Goal: Find specific page/section: Find specific page/section

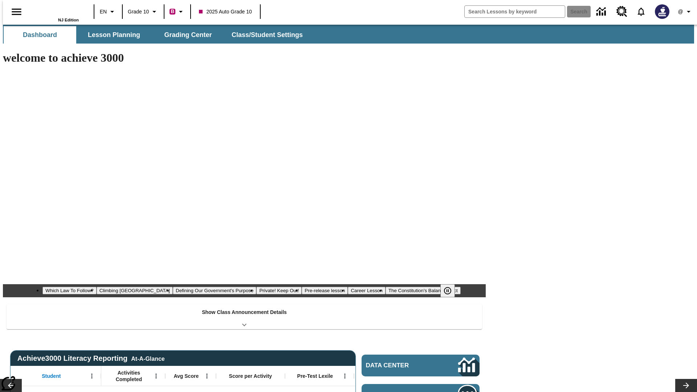
type input "-1"
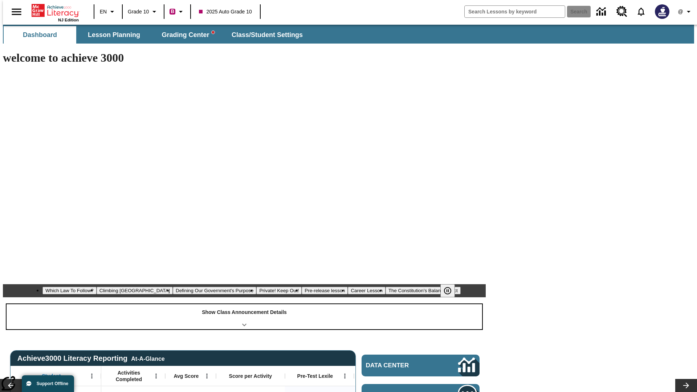
click at [244, 304] on div "Show Class Announcement Details" at bounding box center [245, 316] width 476 height 25
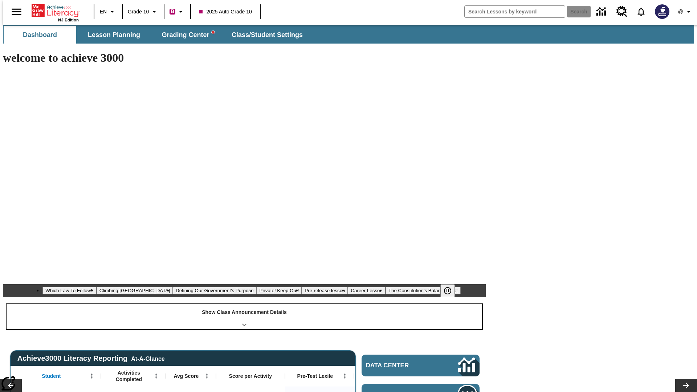
click at [244, 304] on div "Show Class Announcement Details" at bounding box center [245, 316] width 476 height 25
